Goal: Task Accomplishment & Management: Manage account settings

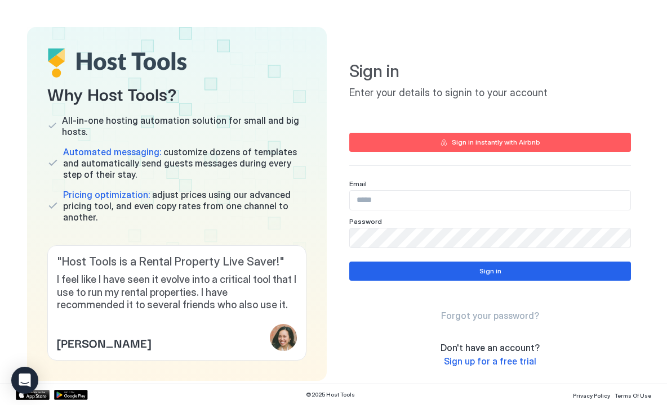
click at [362, 199] on input "Input Field" at bounding box center [490, 200] width 280 height 19
paste input "**********"
type input "**********"
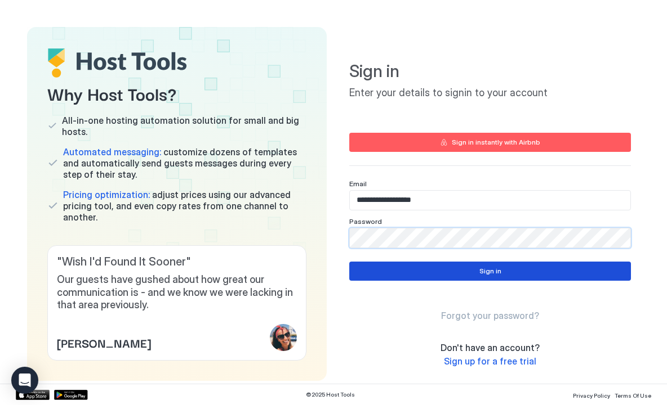
click at [398, 274] on button "Sign in" at bounding box center [490, 271] width 282 height 19
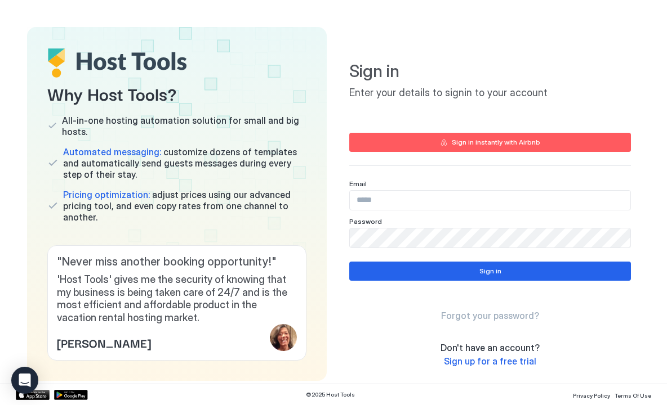
click at [375, 207] on input "Input Field" at bounding box center [490, 200] width 280 height 19
paste input "*******"
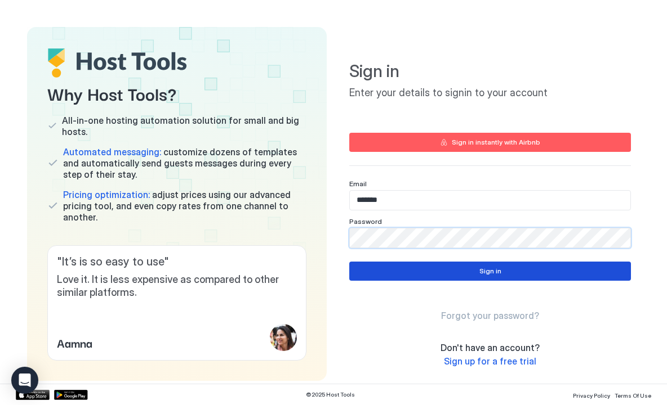
click at [403, 271] on button "Sign in" at bounding box center [490, 271] width 282 height 19
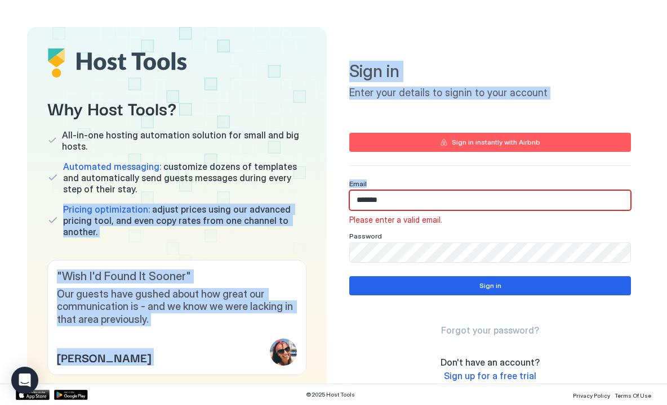
drag, startPoint x: 383, startPoint y: 185, endPoint x: 323, endPoint y: 190, distance: 59.9
click at [320, 187] on div "Why Host Tools? All-in-one hosting automation solution for small and big hosts.…" at bounding box center [333, 211] width 613 height 369
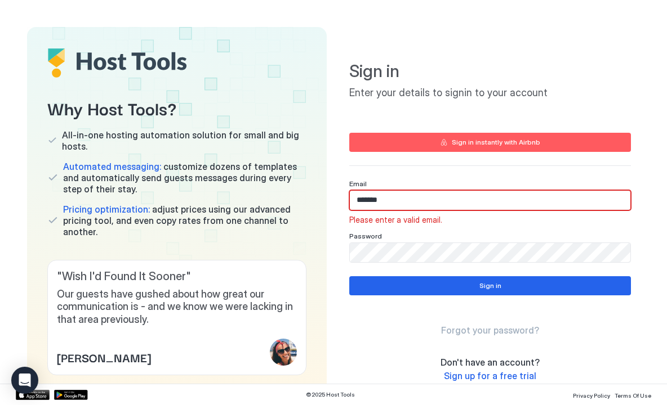
drag, startPoint x: 379, startPoint y: 199, endPoint x: 262, endPoint y: 195, distance: 117.7
click at [244, 198] on div "Why Host Tools? All-in-one hosting automation solution for small and big hosts.…" at bounding box center [333, 211] width 613 height 369
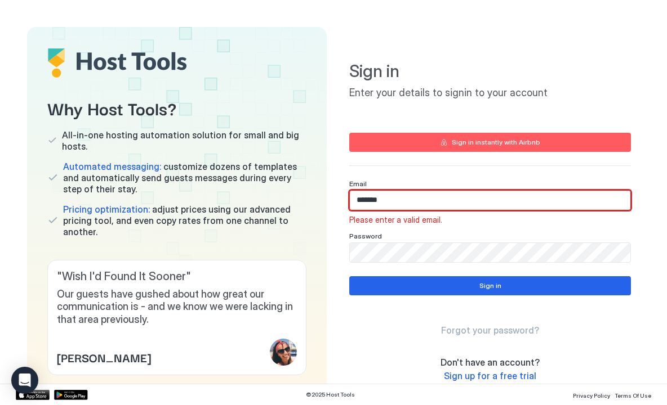
paste input "**********"
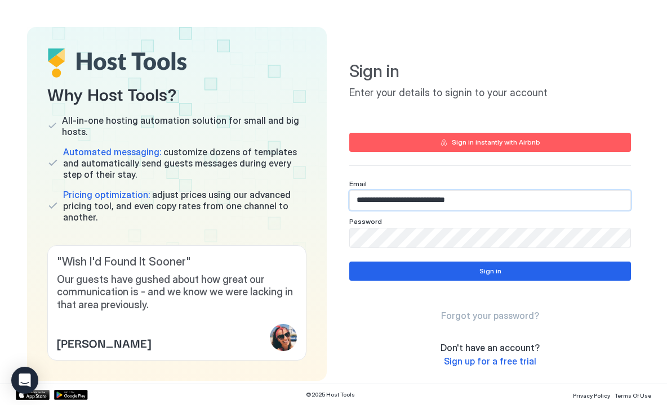
type input "**********"
click at [324, 246] on div "Why Host Tools? All-in-one hosting automation solution for small and big hosts.…" at bounding box center [333, 204] width 613 height 354
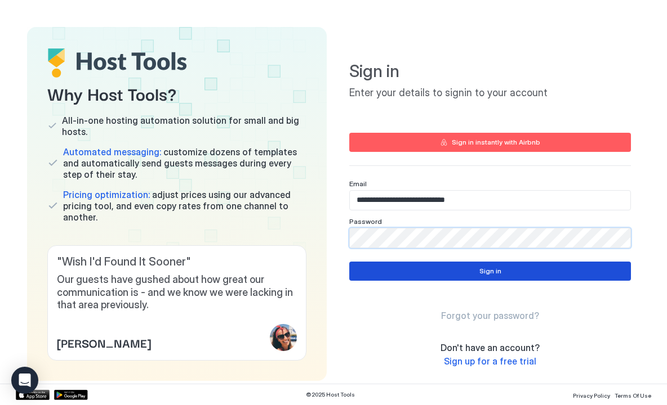
click at [437, 275] on button "Sign in" at bounding box center [490, 271] width 282 height 19
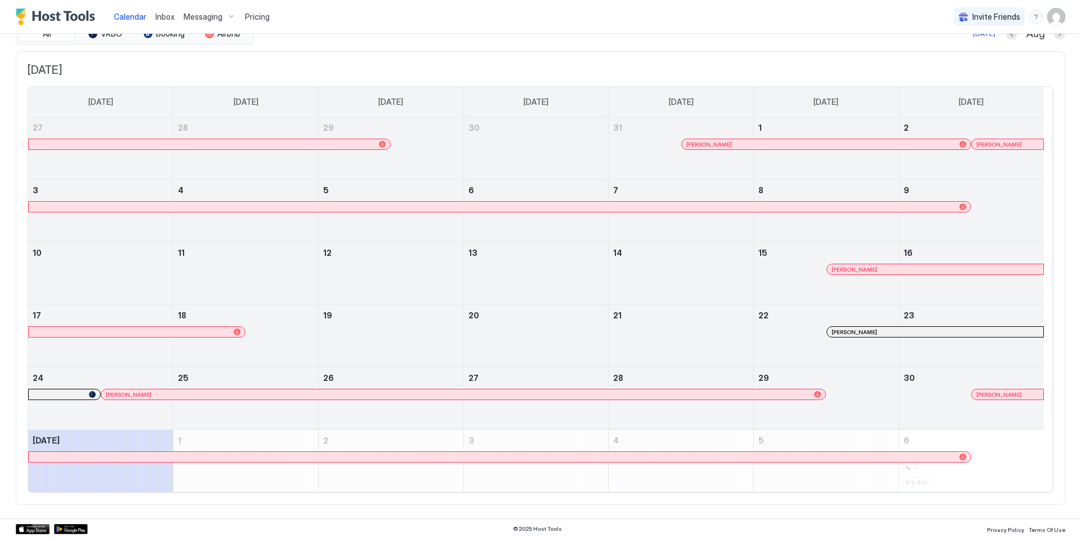
scroll to position [52, 0]
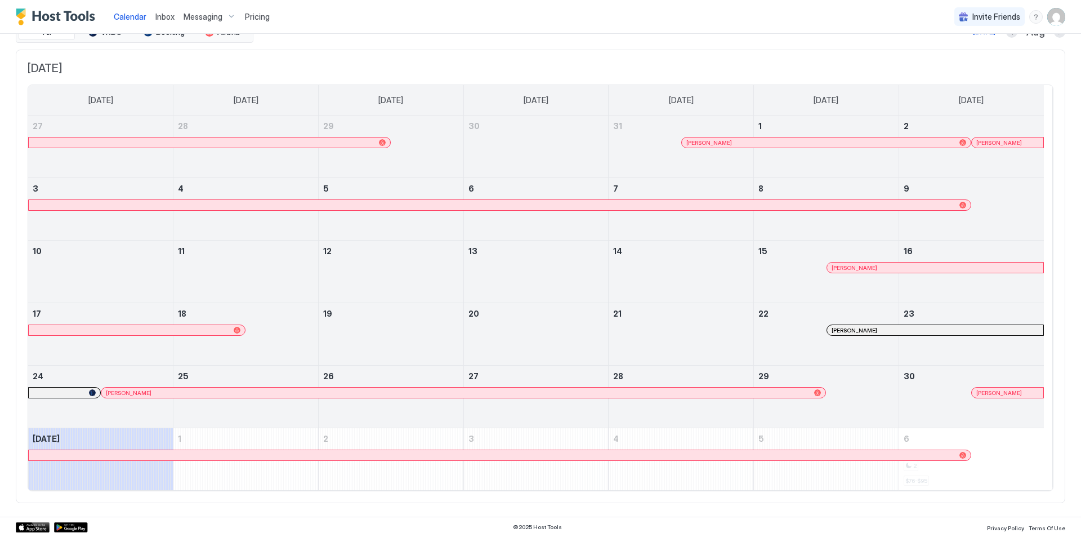
click at [666, 269] on div at bounding box center [833, 267] width 9 height 9
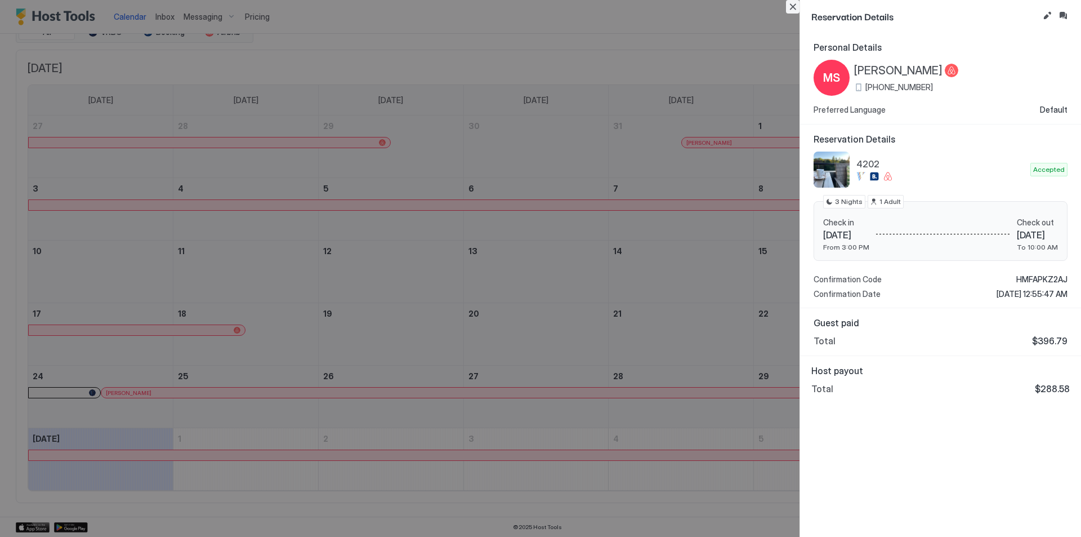
click at [666, 10] on button "Close" at bounding box center [793, 7] width 14 height 14
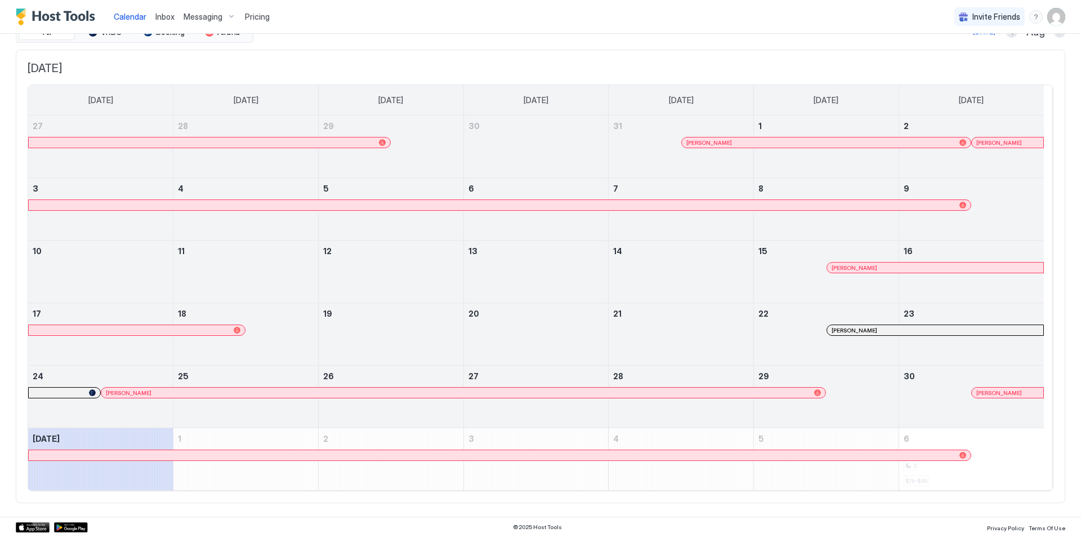
click at [666, 394] on div at bounding box center [707, 392] width 9 height 9
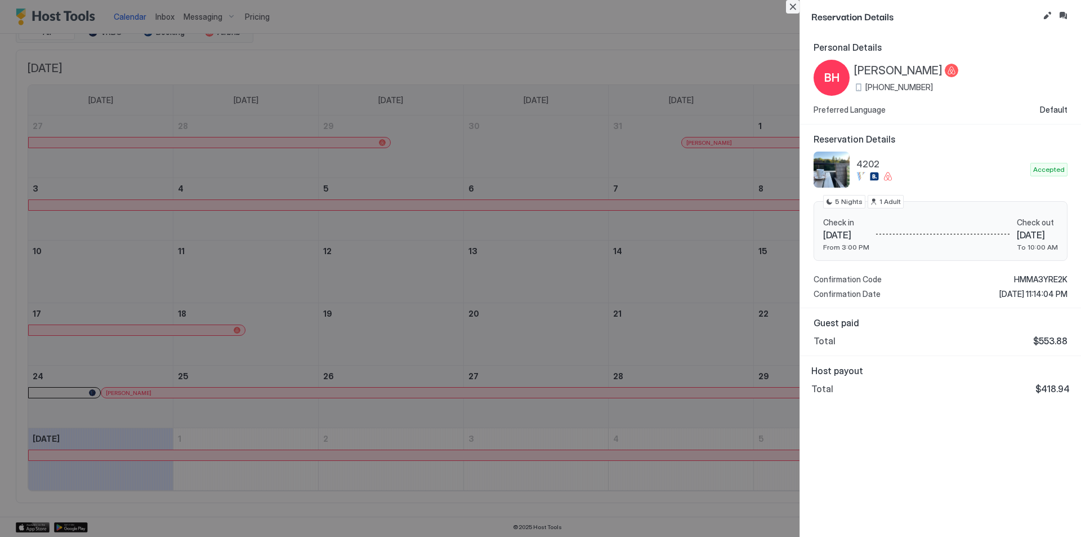
click at [666, 8] on button "Close" at bounding box center [793, 7] width 14 height 14
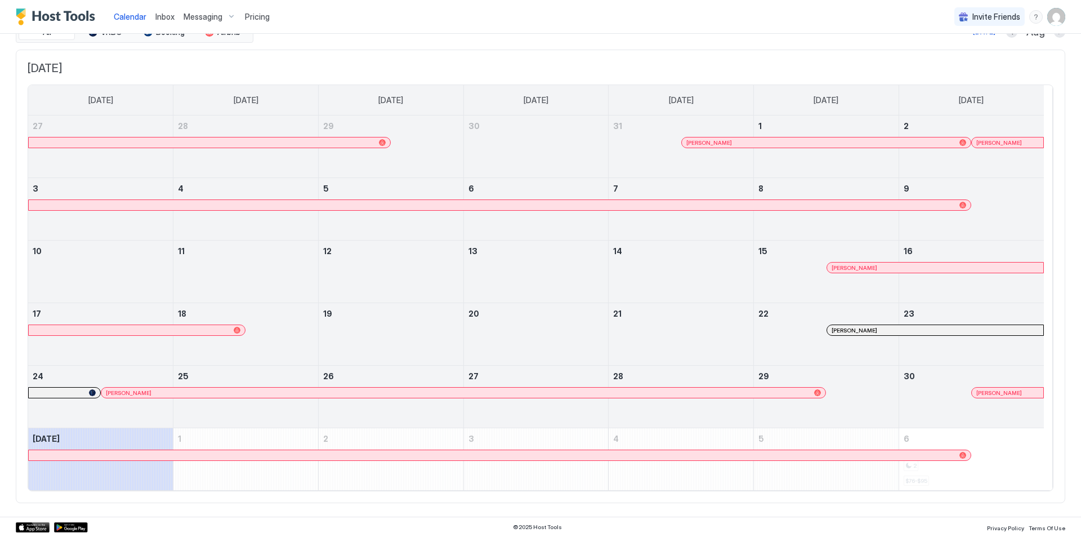
click at [663, 398] on link "Brittany Herring" at bounding box center [463, 392] width 725 height 11
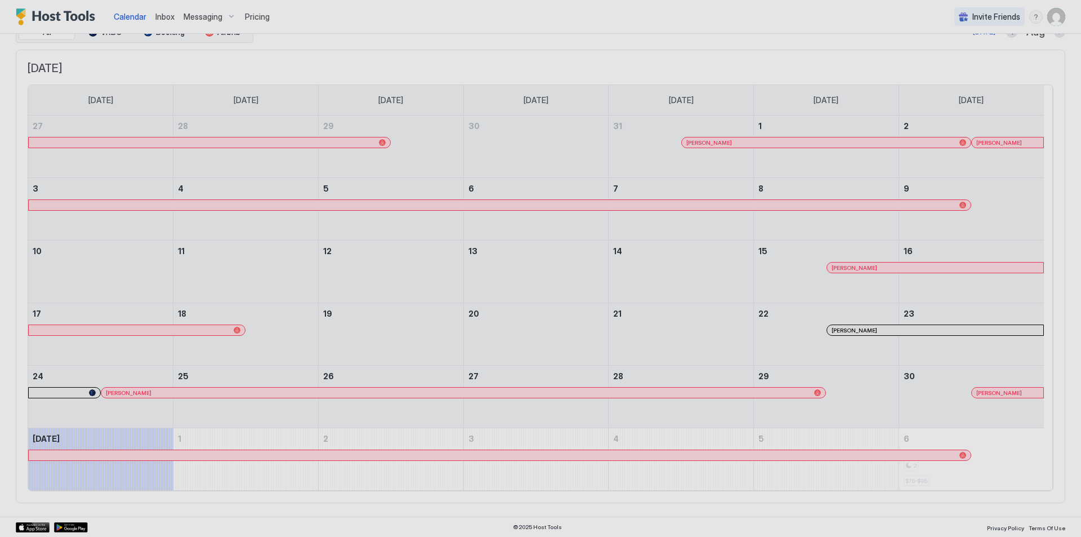
click at [661, 393] on div at bounding box center [540, 268] width 1081 height 537
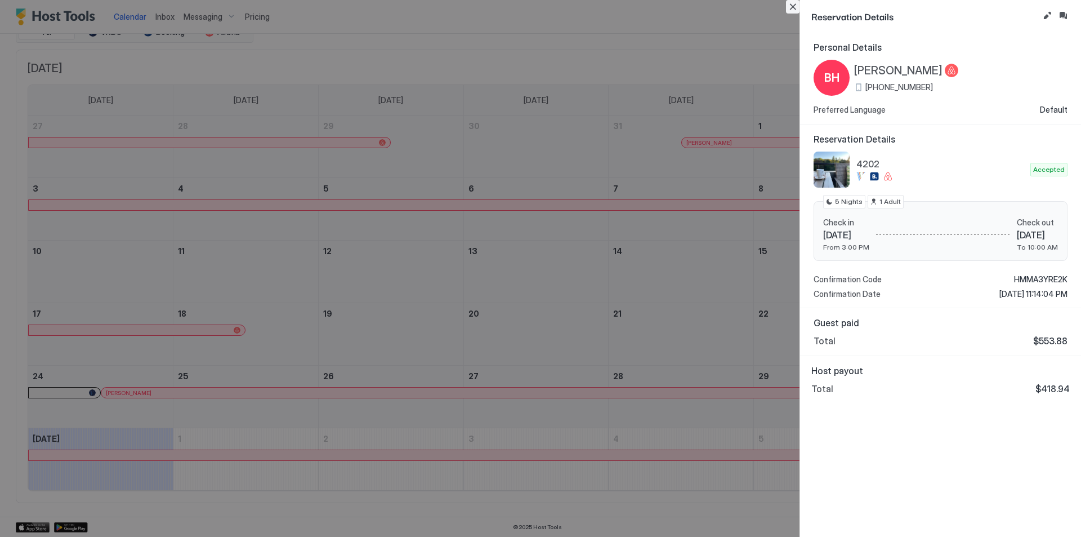
click at [666, 2] on button "Close" at bounding box center [793, 7] width 14 height 14
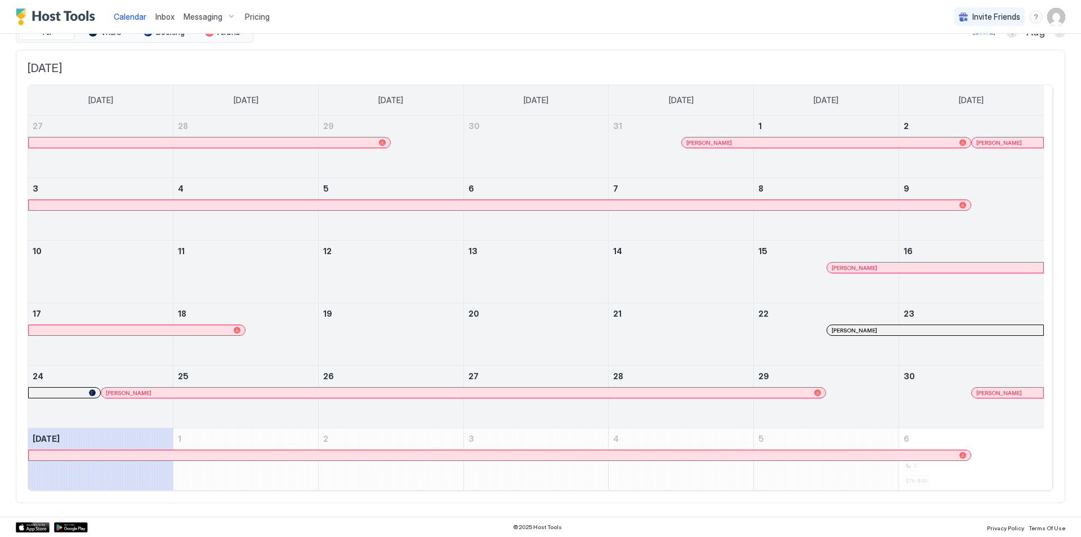
click at [666, 390] on div at bounding box center [986, 392] width 9 height 9
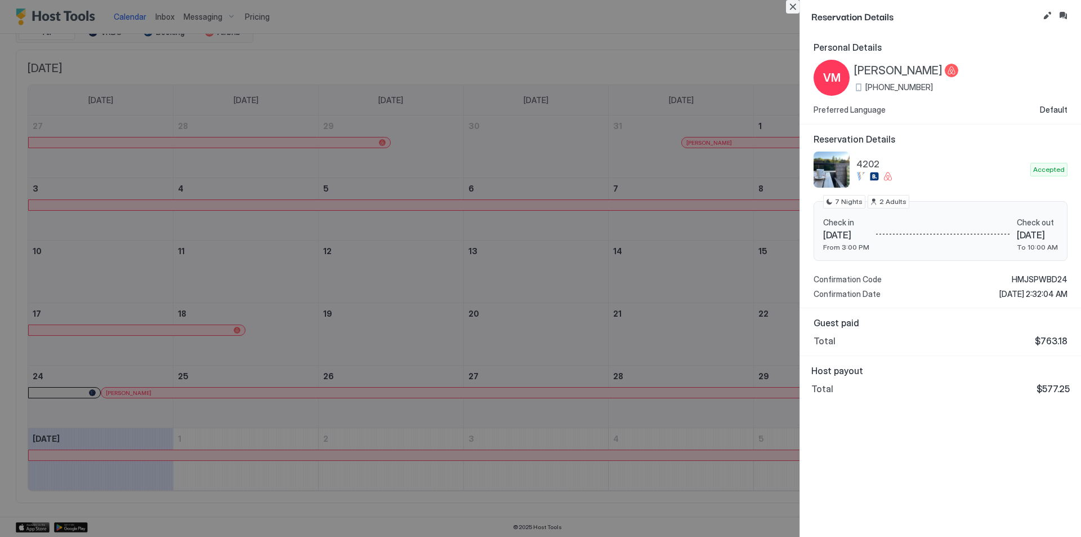
click at [666, 6] on button "Close" at bounding box center [793, 7] width 14 height 14
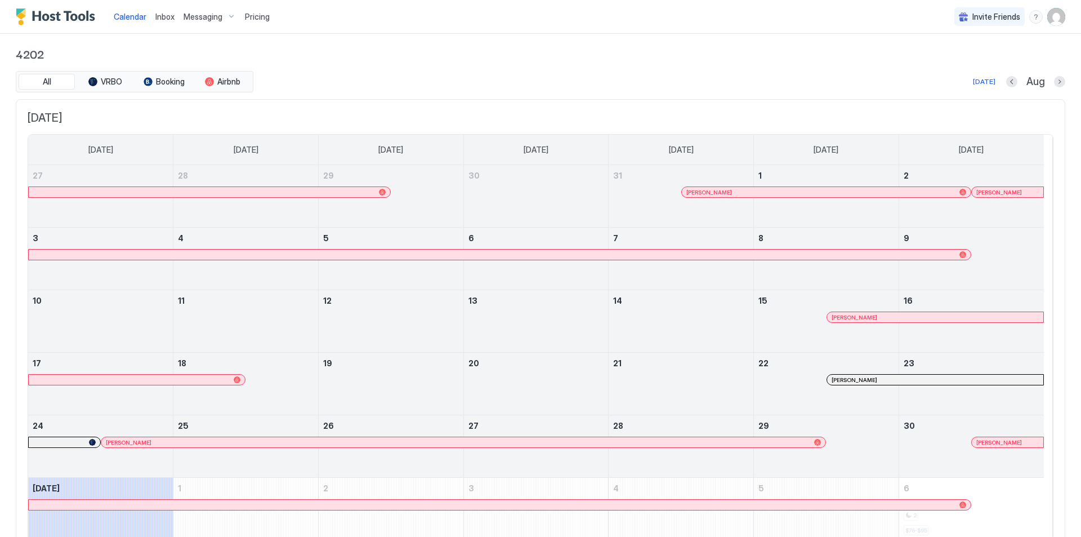
scroll to position [0, 0]
click at [666, 82] on button "Next month" at bounding box center [1059, 83] width 11 height 11
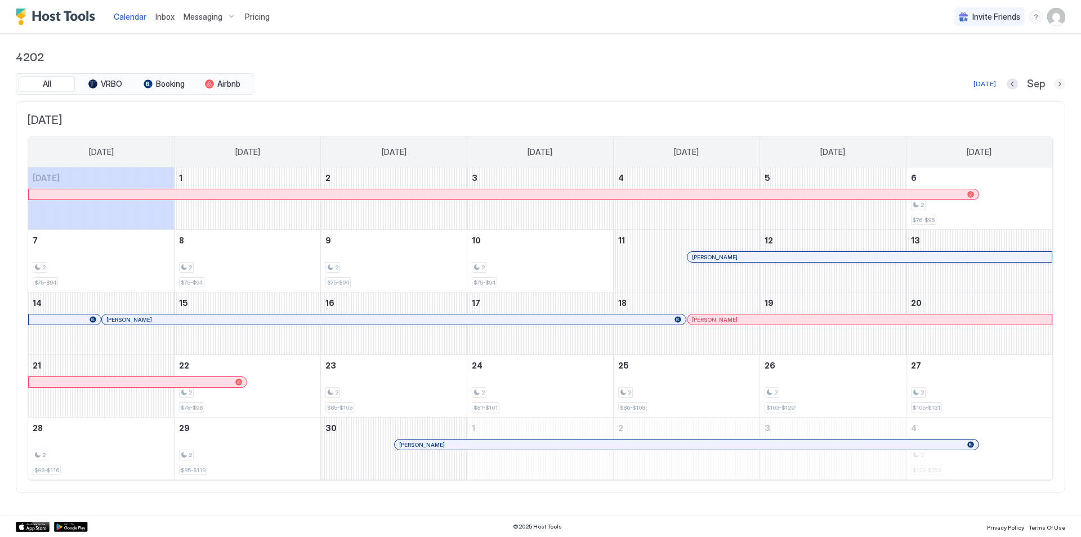
click at [666, 82] on button "Next month" at bounding box center [1059, 83] width 11 height 11
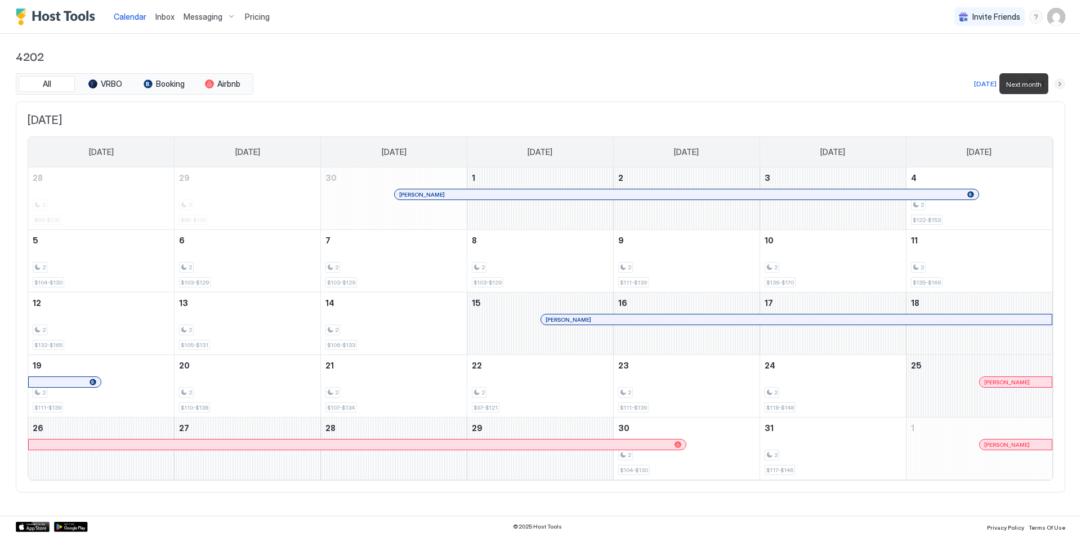
click at [666, 82] on button "Next month" at bounding box center [1059, 83] width 11 height 11
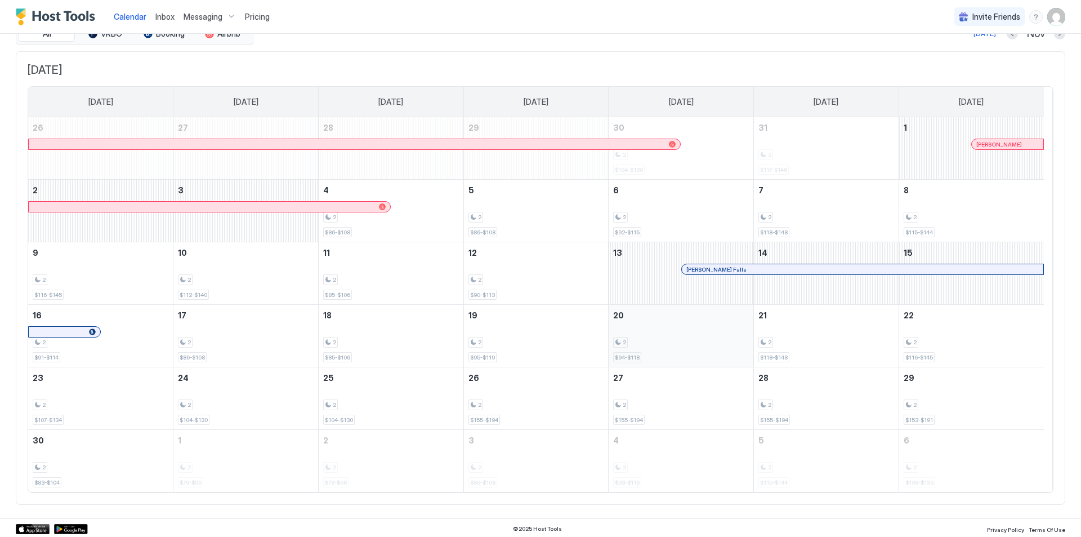
scroll to position [52, 0]
click at [666, 270] on div at bounding box center [734, 267] width 9 height 9
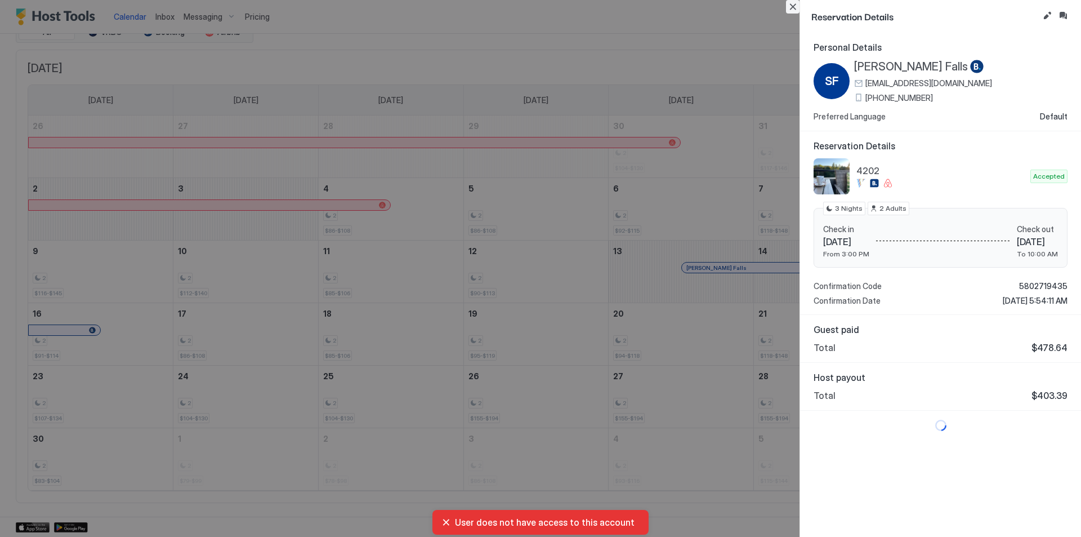
click at [666, 7] on button "Close" at bounding box center [793, 7] width 14 height 14
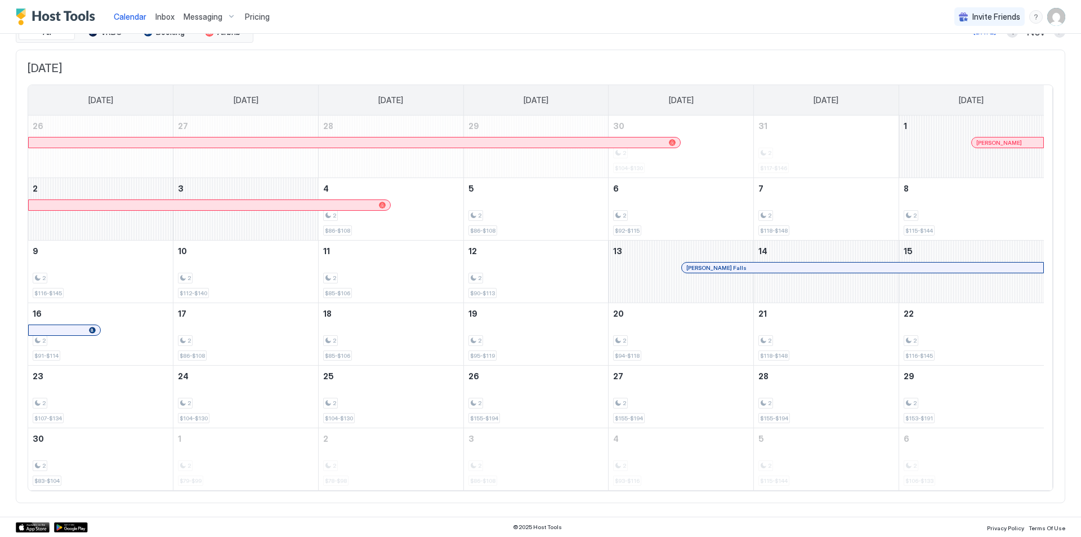
click at [666, 14] on img "User profile" at bounding box center [1056, 17] width 18 height 18
click at [666, 84] on div "Logout" at bounding box center [985, 82] width 134 height 10
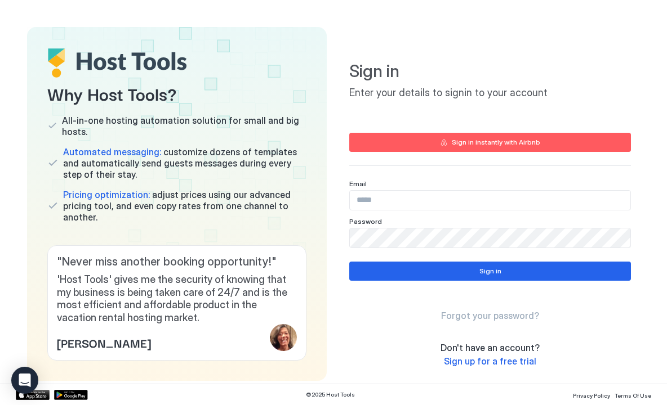
click at [373, 198] on input "Input Field" at bounding box center [490, 200] width 280 height 19
paste input "**********"
type input "**********"
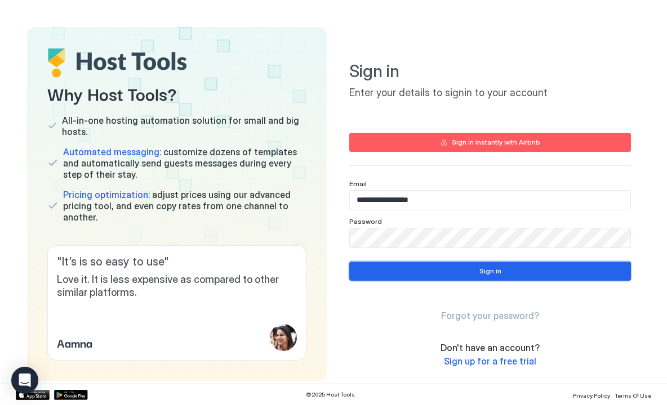
click at [393, 278] on button "Sign in" at bounding box center [490, 271] width 282 height 19
